Goal: Find specific page/section: Find specific page/section

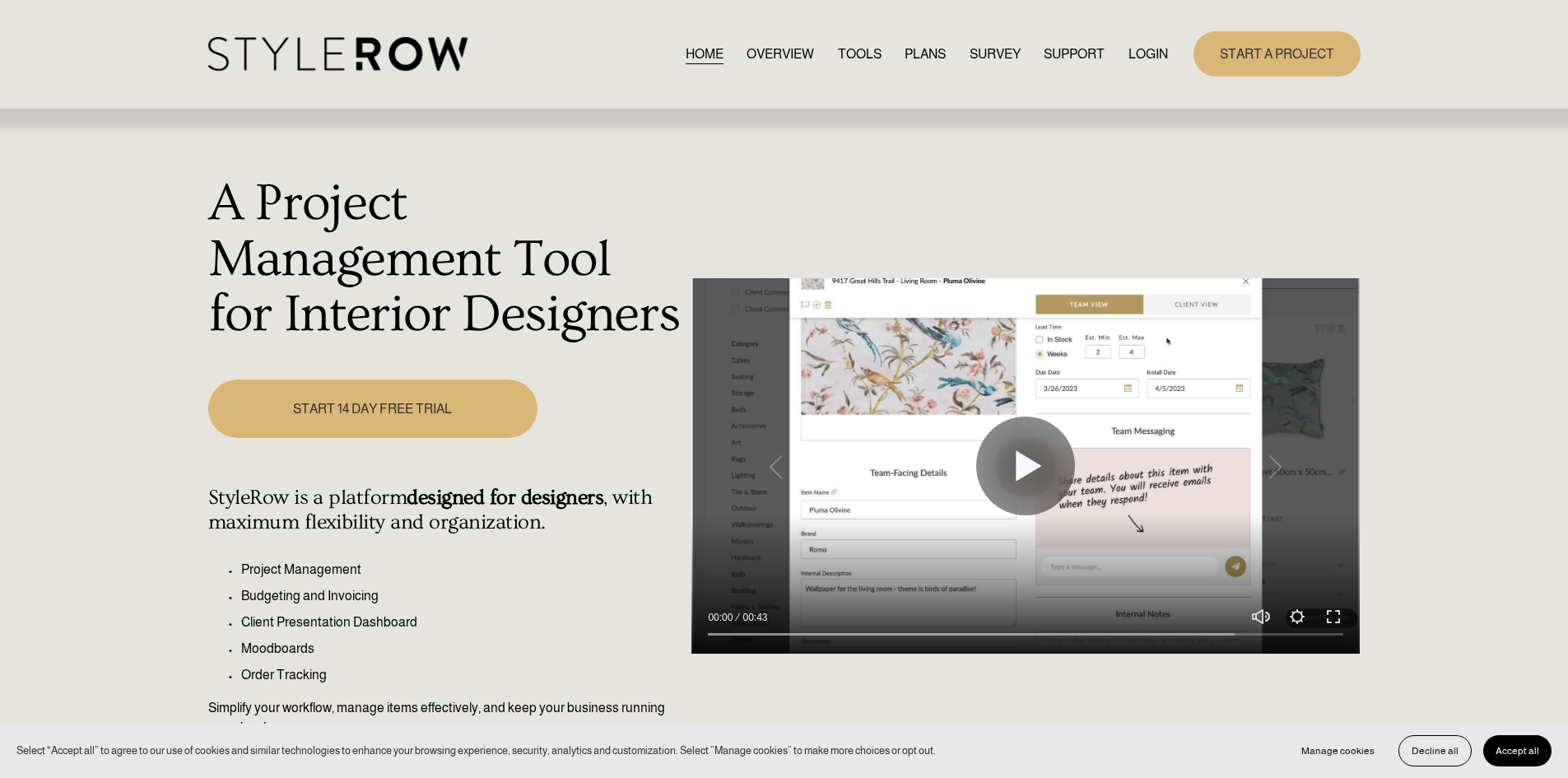
click at [1153, 42] on div "HOME OVERVIEW TOOLS PLANS SURVEY SUPPORT QUESTIONS" at bounding box center [688, 53] width 961 height 34
click at [1153, 52] on link "LOGIN" at bounding box center [1148, 53] width 40 height 22
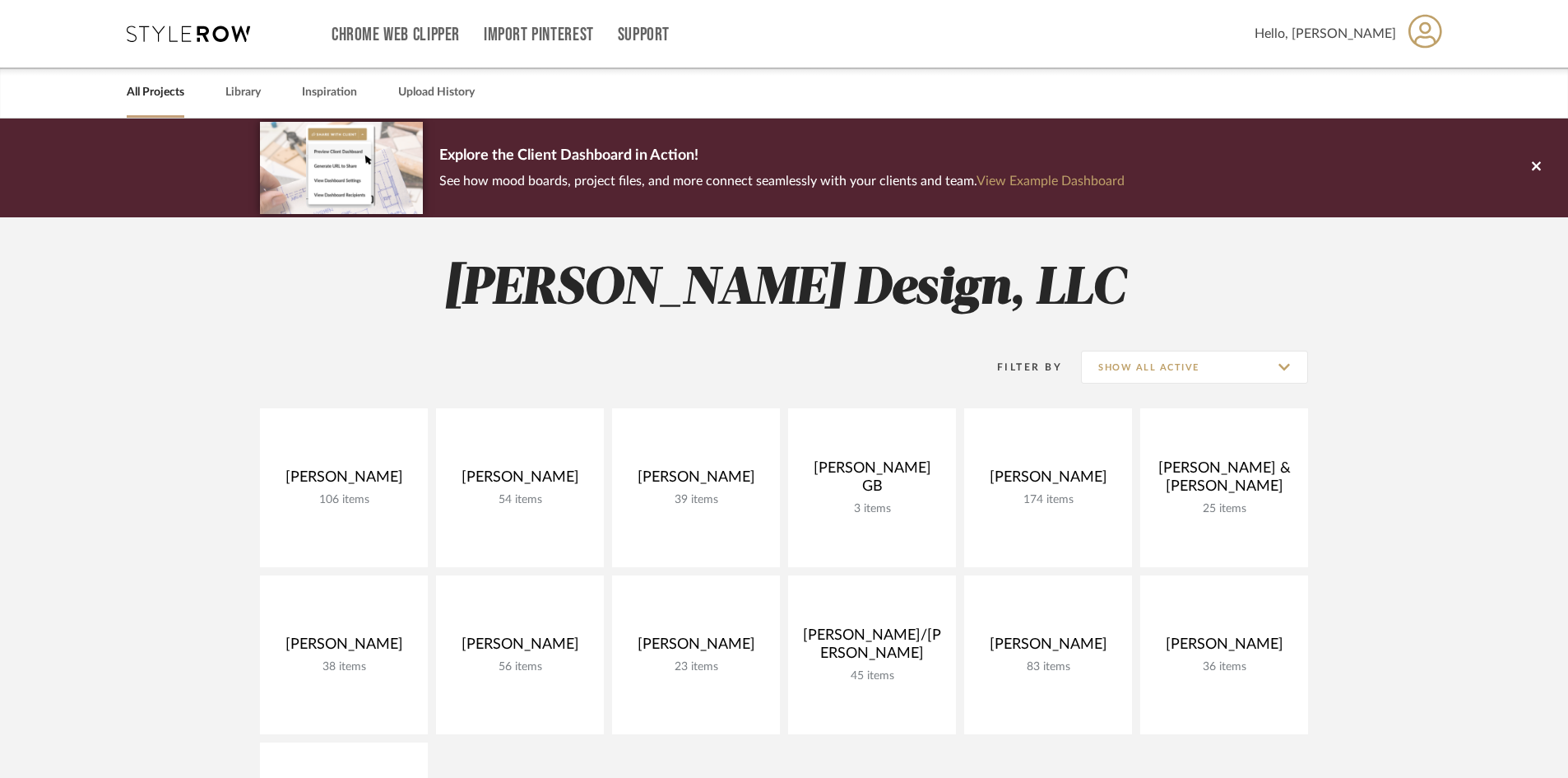
drag, startPoint x: 507, startPoint y: 707, endPoint x: 641, endPoint y: 754, distance: 142.0
click at [0, 0] on link "Open Project" at bounding box center [0, 0] width 0 height 0
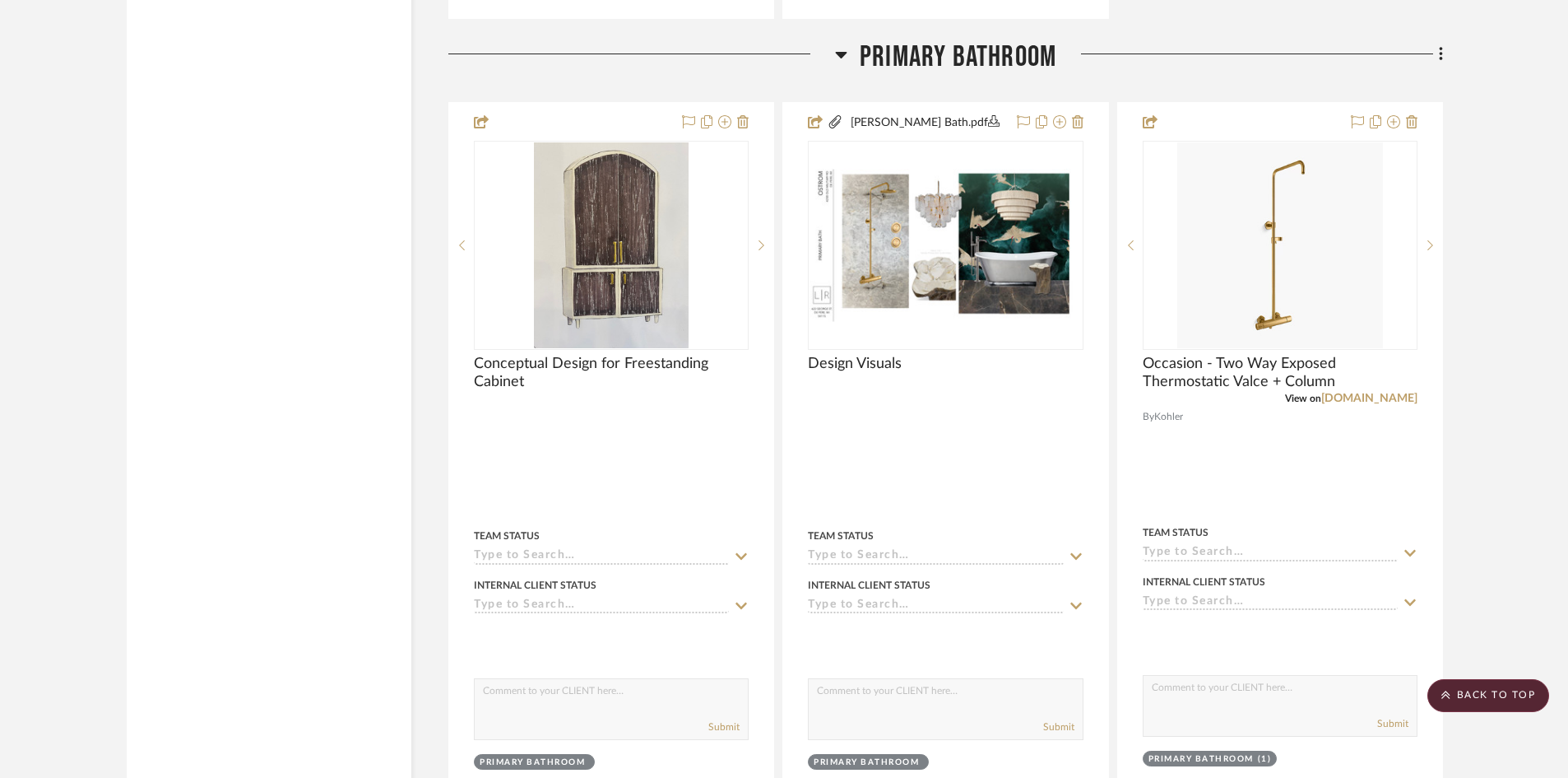
scroll to position [4032, 0]
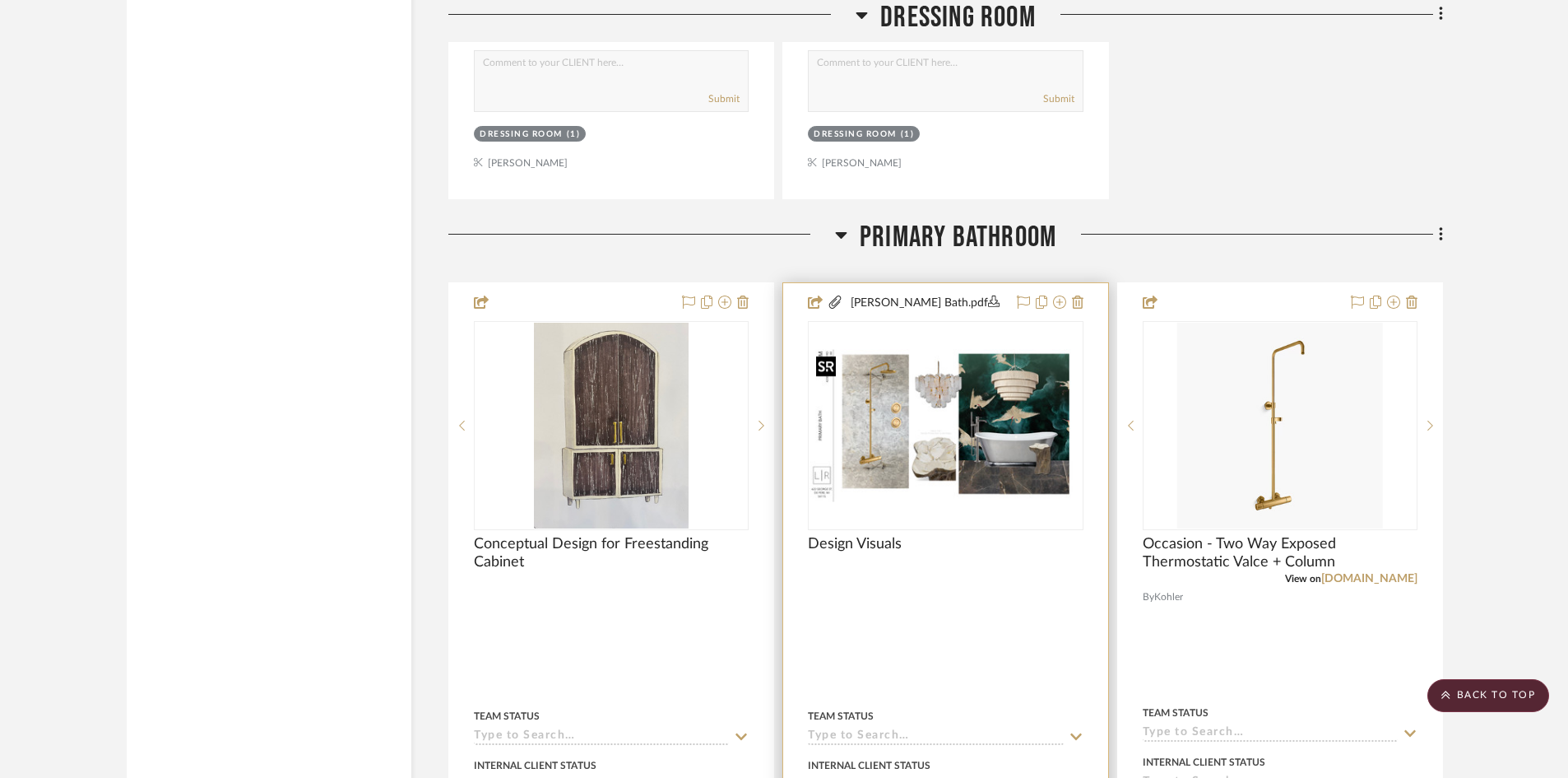
click at [0, 0] on img at bounding box center [0, 0] width 0 height 0
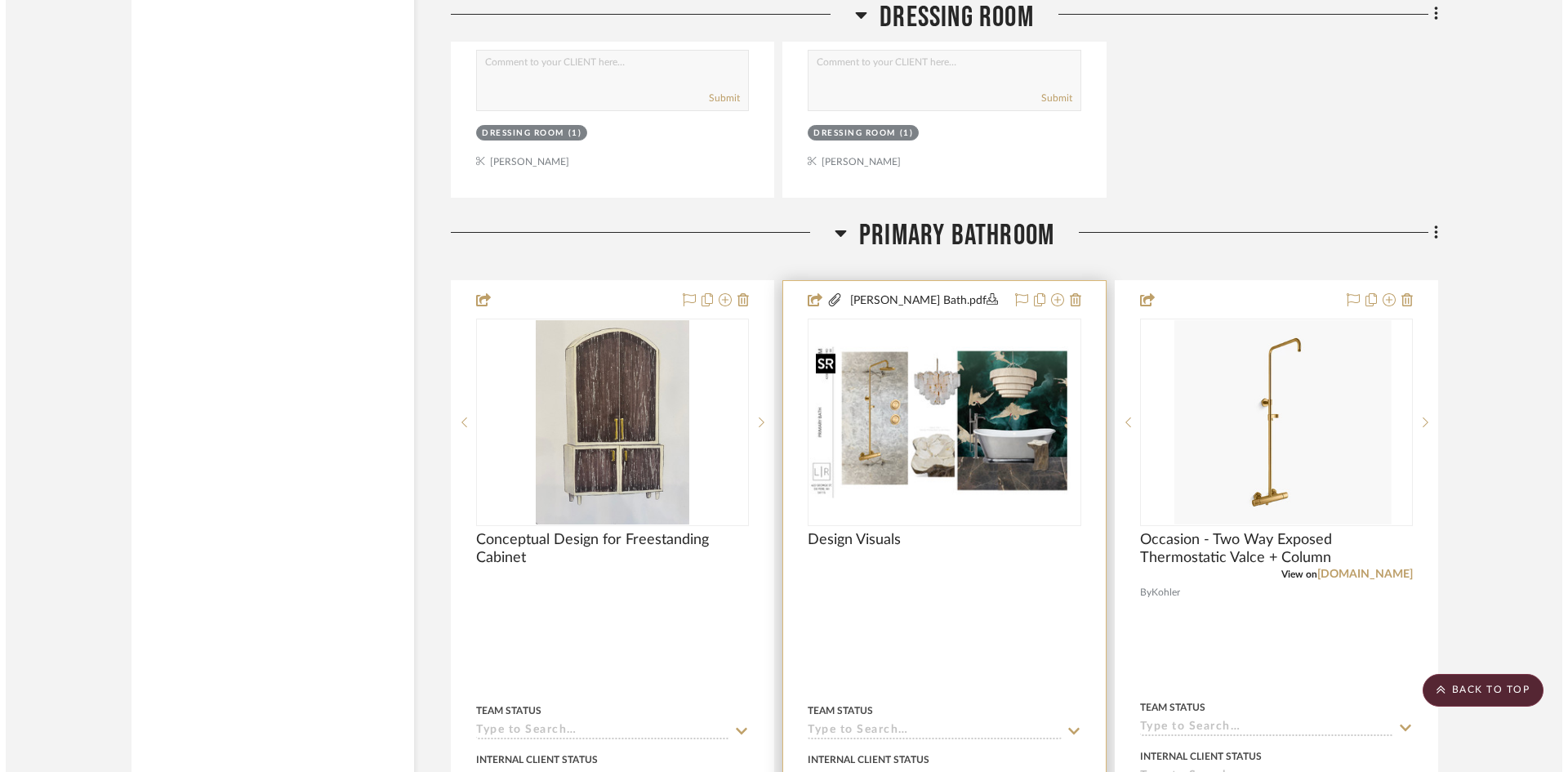
scroll to position [0, 0]
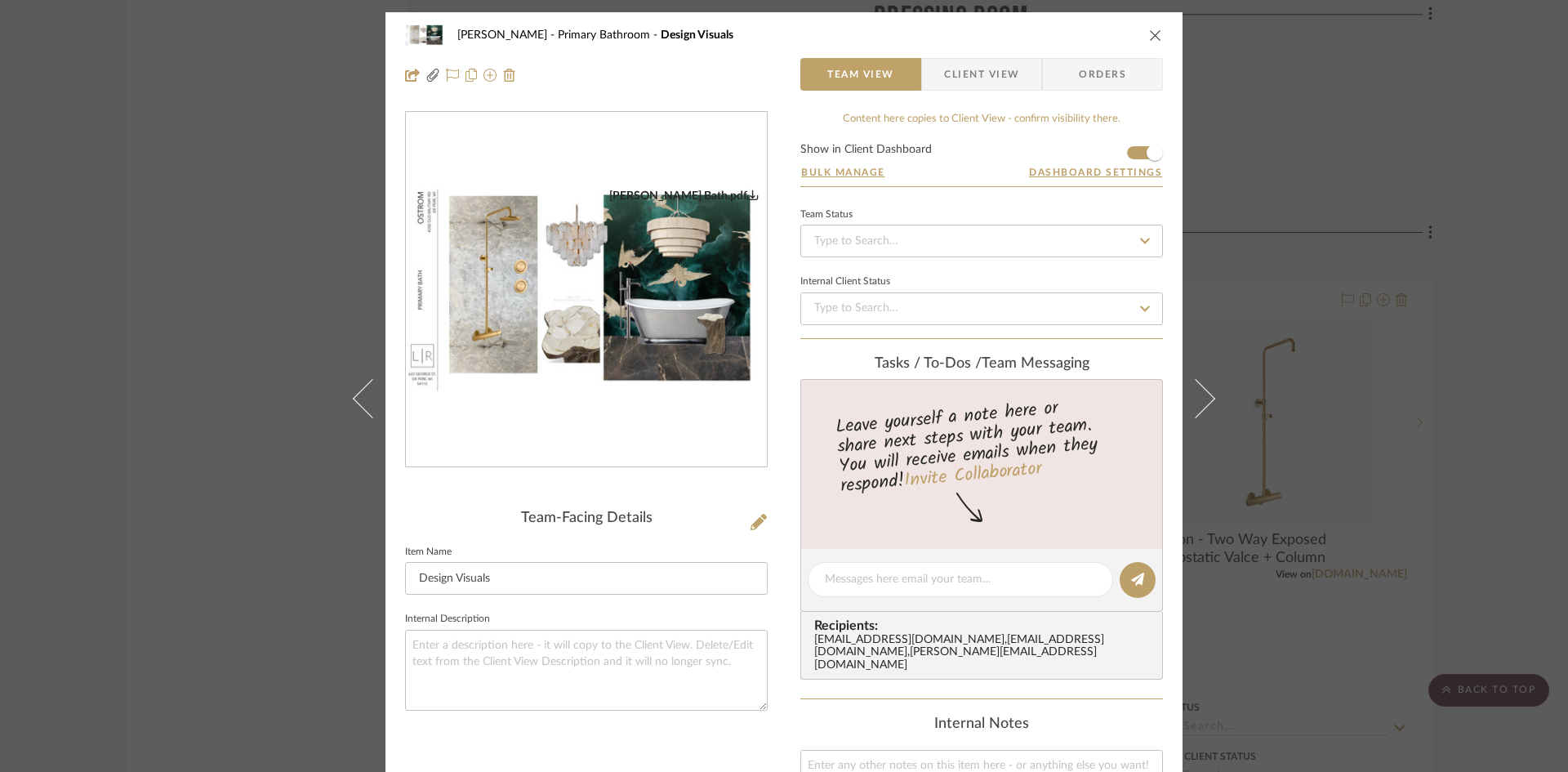
click at [510, 358] on img "0" at bounding box center [587, 290] width 361 height 204
click at [1152, 39] on icon "close" at bounding box center [1156, 36] width 13 height 13
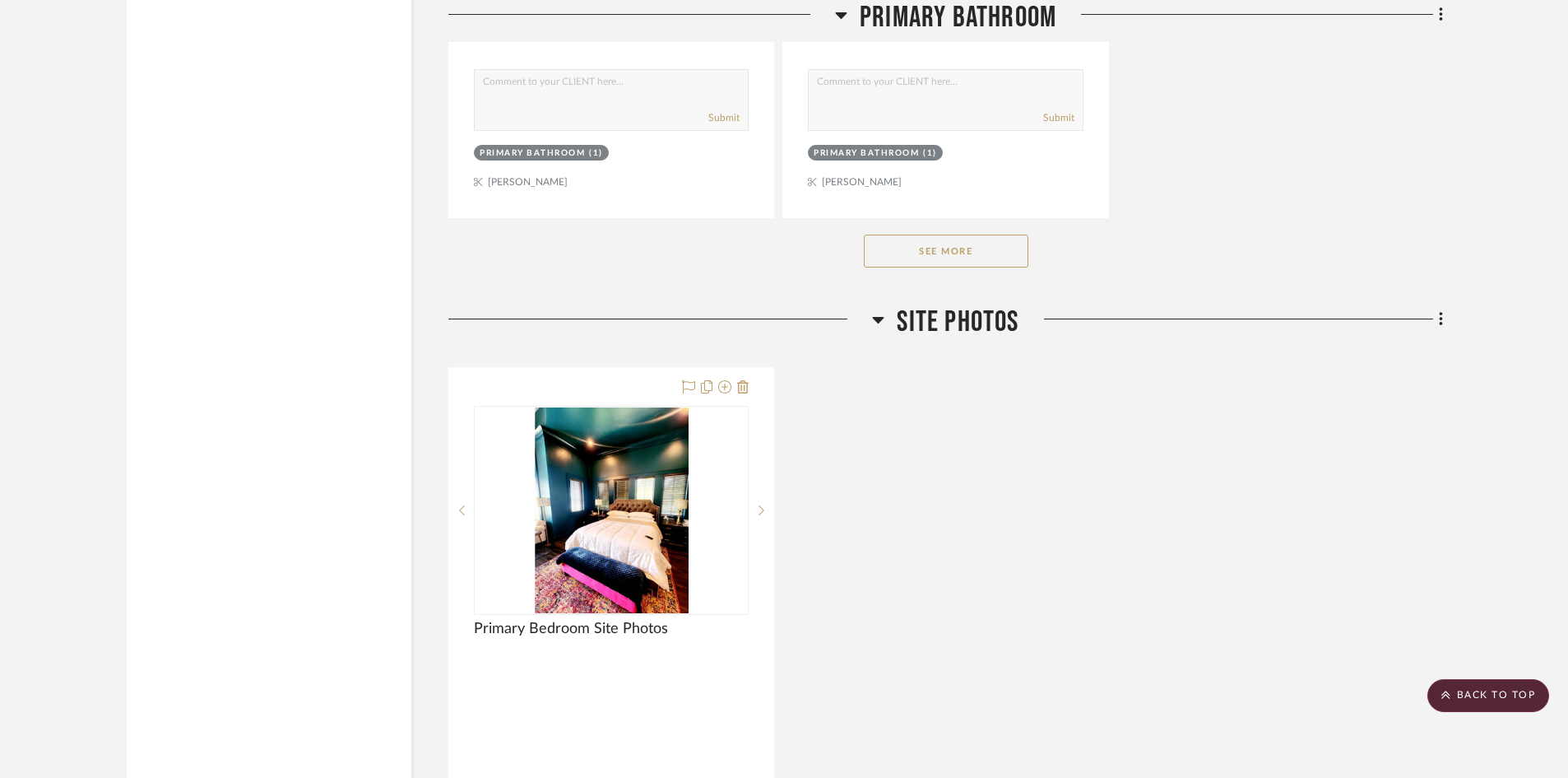
scroll to position [6096, 0]
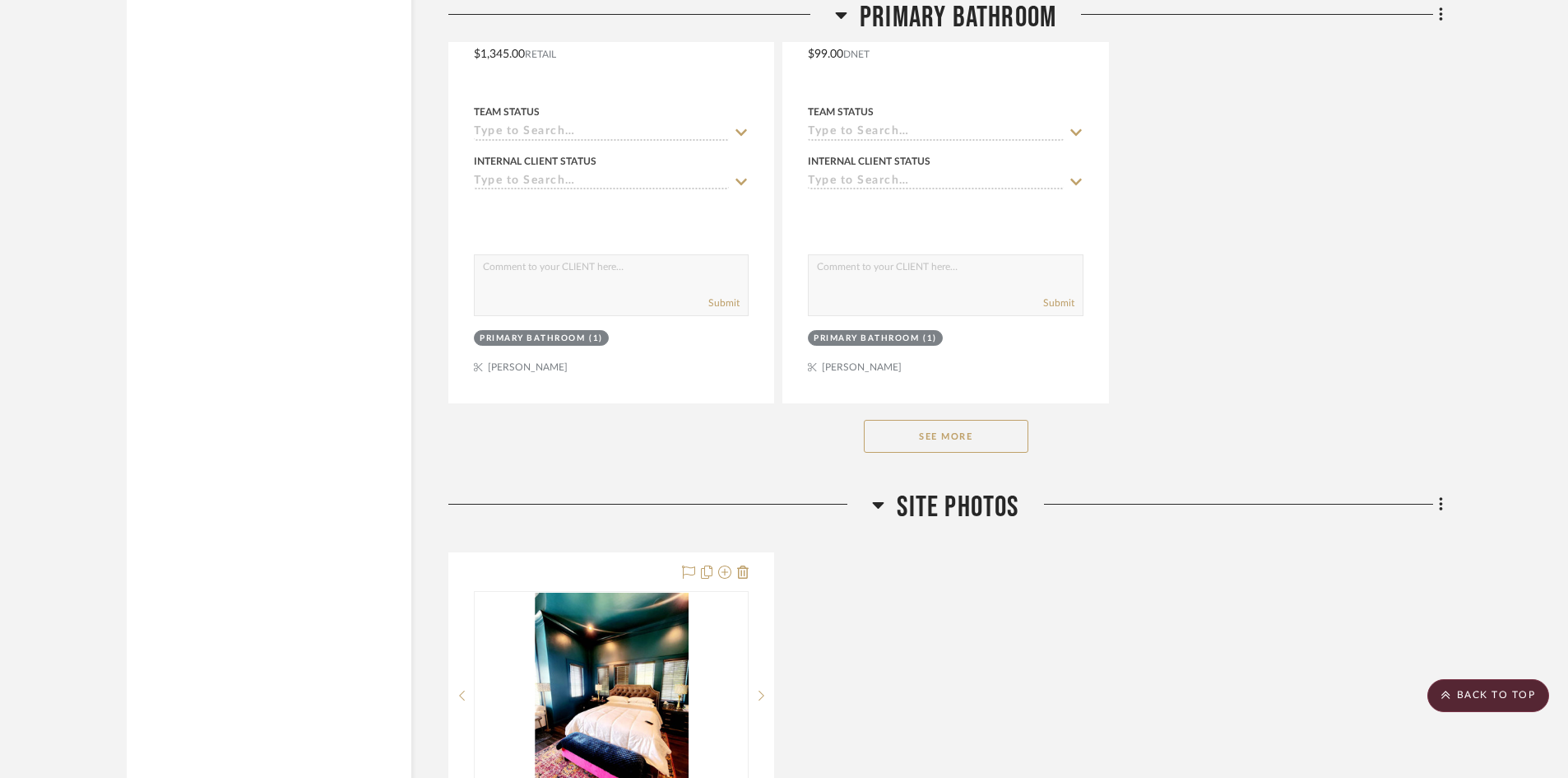
click at [991, 444] on button "See More" at bounding box center [946, 436] width 164 height 33
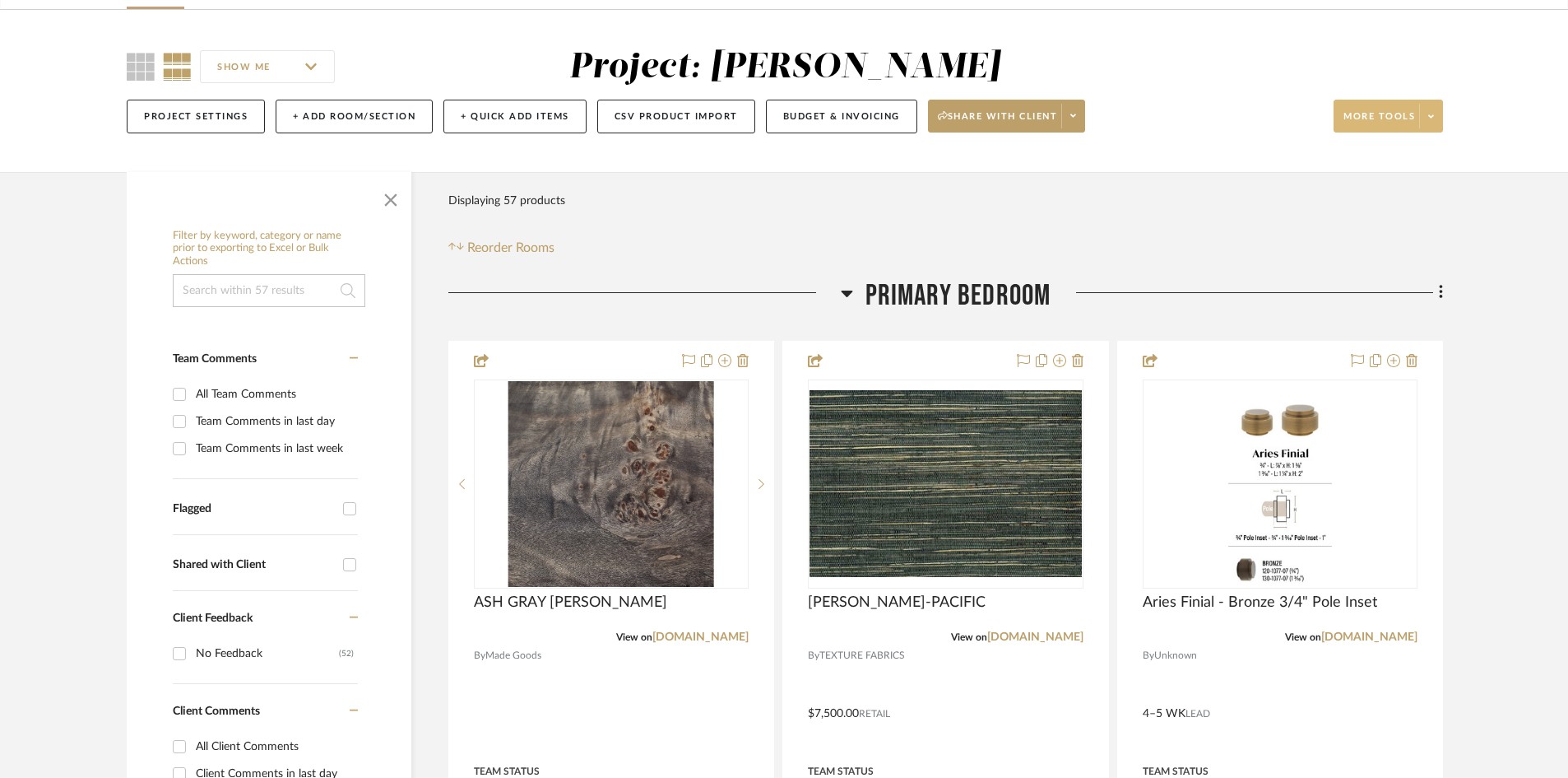
scroll to position [247, 0]
